Goal: Register for event/course

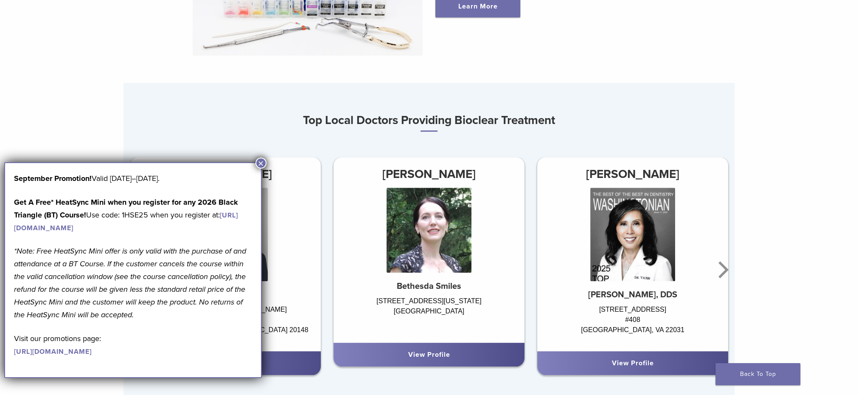
scroll to position [480, 0]
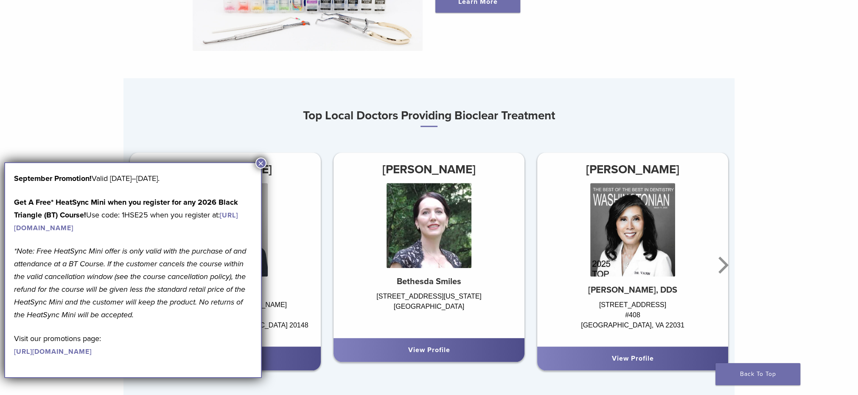
click at [263, 162] on button "×" at bounding box center [260, 162] width 11 height 11
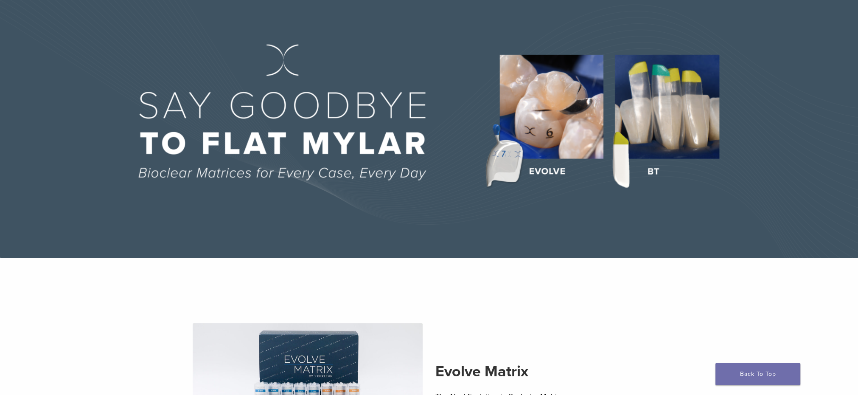
scroll to position [0, 0]
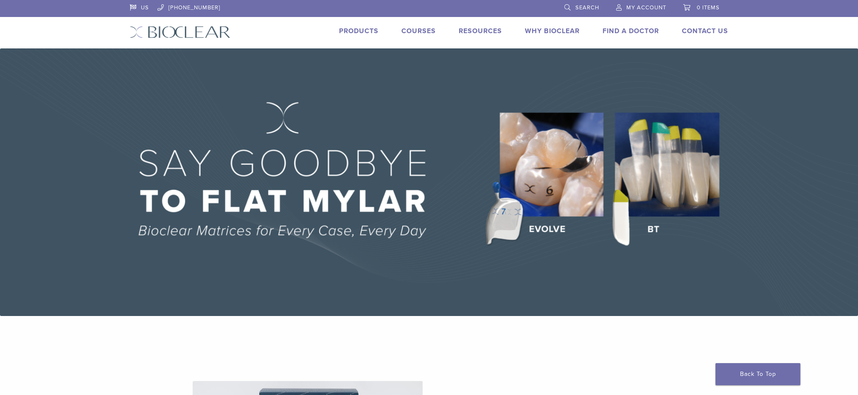
click at [406, 31] on link "Courses" at bounding box center [418, 31] width 34 height 8
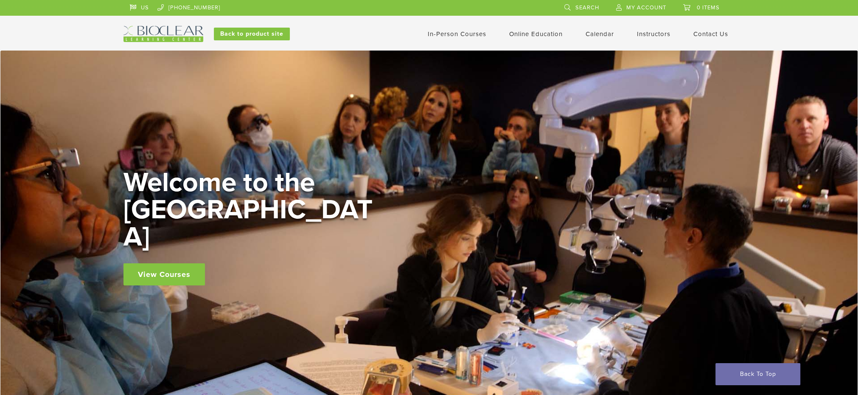
click at [458, 33] on link "In-Person Courses" at bounding box center [457, 34] width 59 height 8
